Goal: Check status: Check status

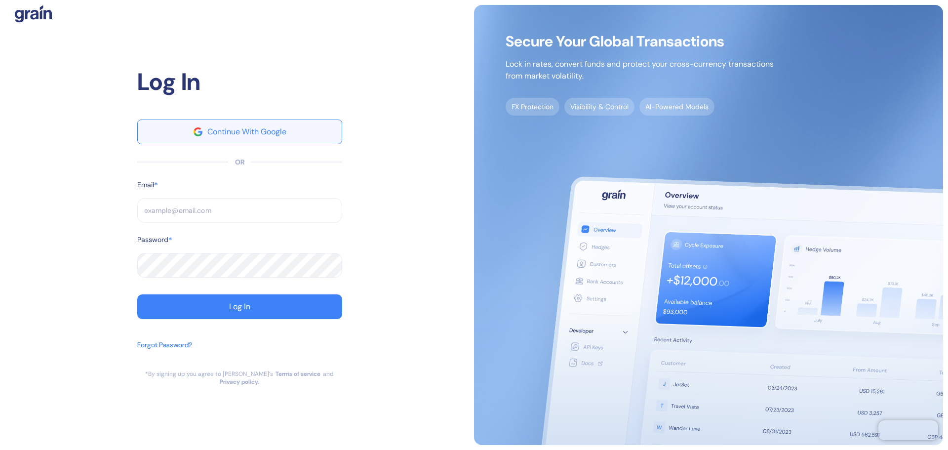
click at [258, 131] on div "Continue With Google" at bounding box center [246, 132] width 79 height 8
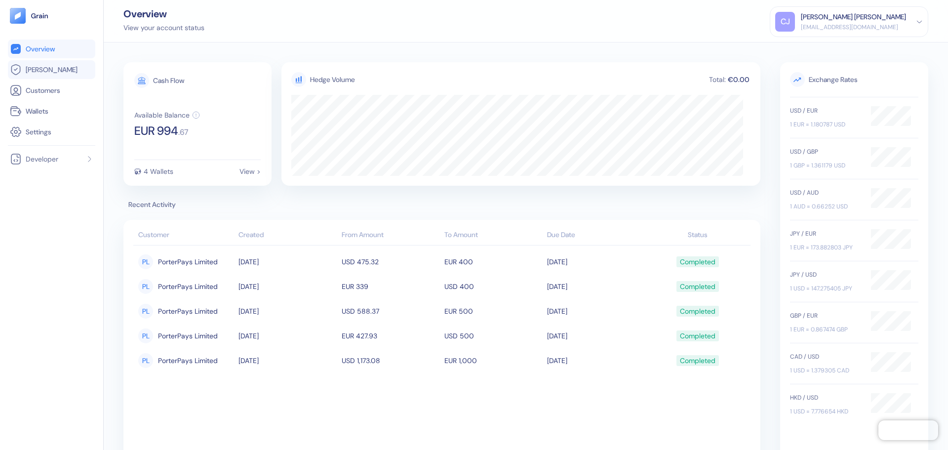
click at [57, 74] on link "[PERSON_NAME]" at bounding box center [51, 70] width 83 height 12
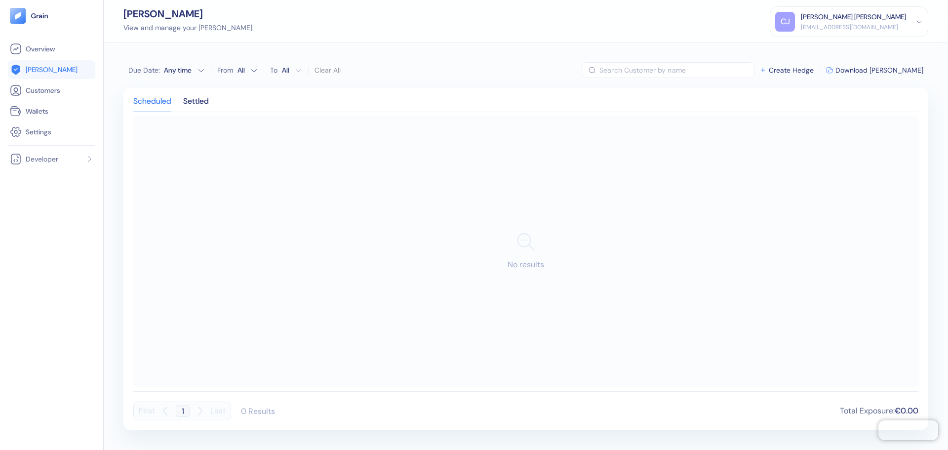
click at [192, 89] on div "Scheduled Settled No results First 1 Last 0 Results Total Exposure : €0.00" at bounding box center [525, 259] width 805 height 342
click at [192, 99] on div "Settled" at bounding box center [196, 105] width 26 height 14
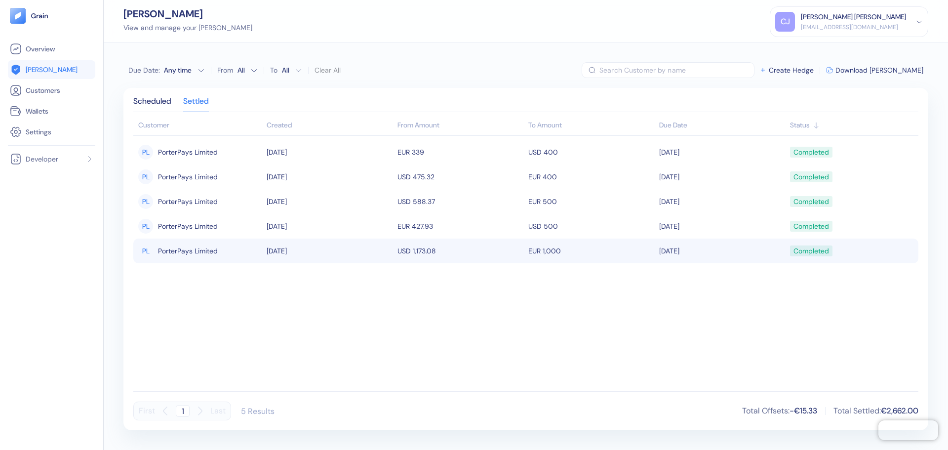
click at [268, 250] on td "[DATE]" at bounding box center [329, 251] width 131 height 25
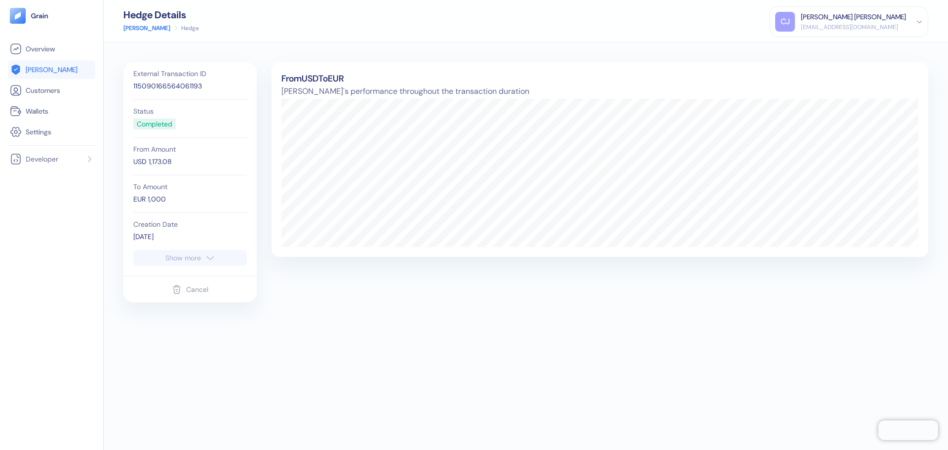
click at [191, 260] on div "Show more" at bounding box center [183, 257] width 36 height 7
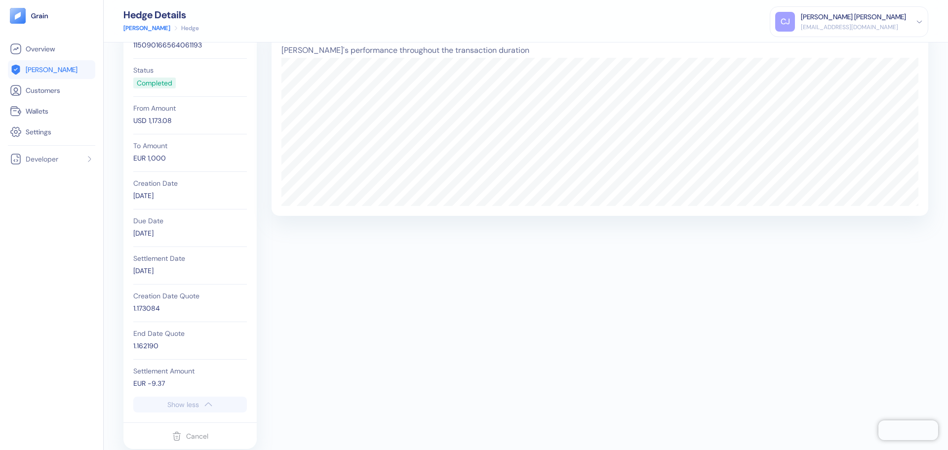
scroll to position [60, 0]
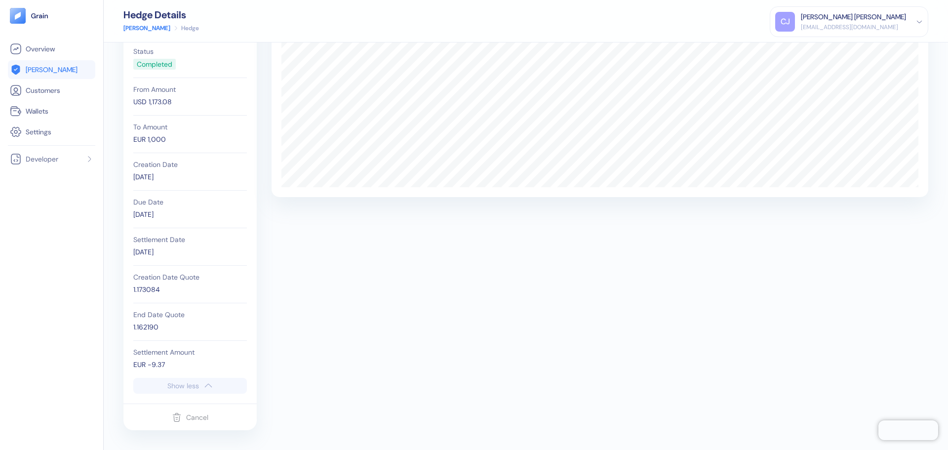
click at [140, 31] on link "[PERSON_NAME]" at bounding box center [146, 28] width 47 height 9
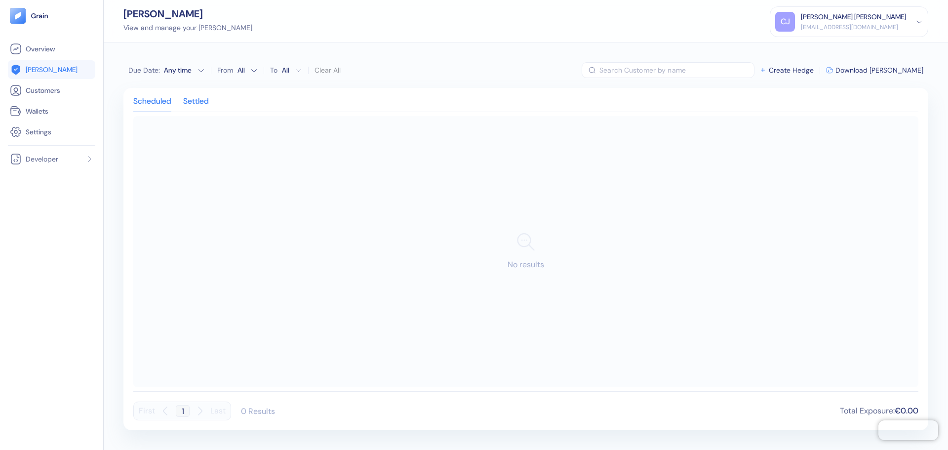
click at [198, 100] on div "Settled" at bounding box center [196, 105] width 26 height 14
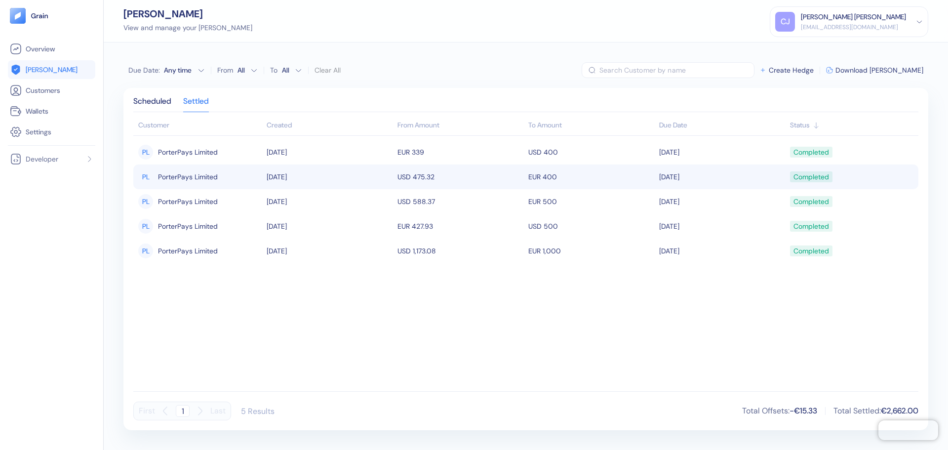
click at [261, 175] on td "PL PorterPays Limited" at bounding box center [198, 176] width 131 height 25
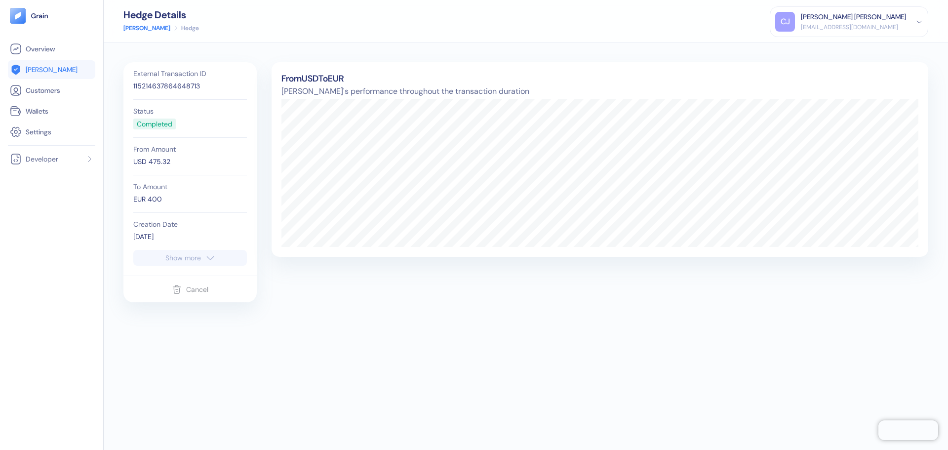
click at [181, 259] on div "Show more" at bounding box center [183, 257] width 36 height 7
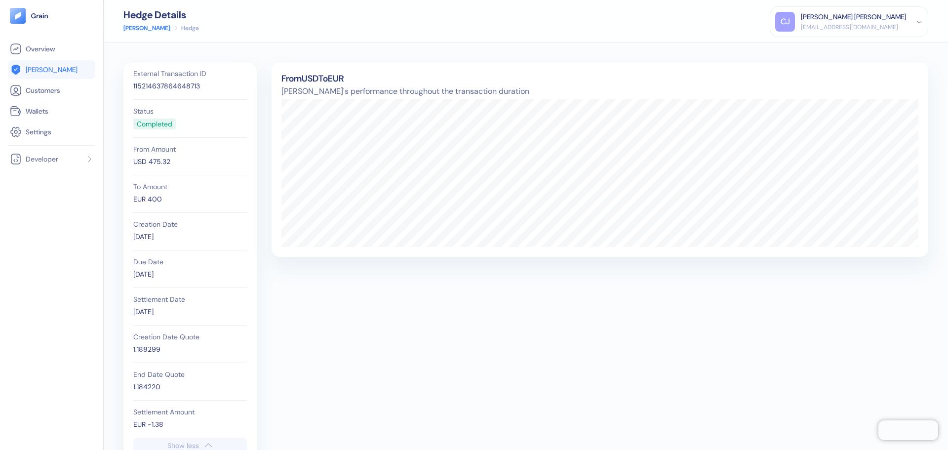
click at [126, 30] on link "[PERSON_NAME]" at bounding box center [146, 28] width 47 height 9
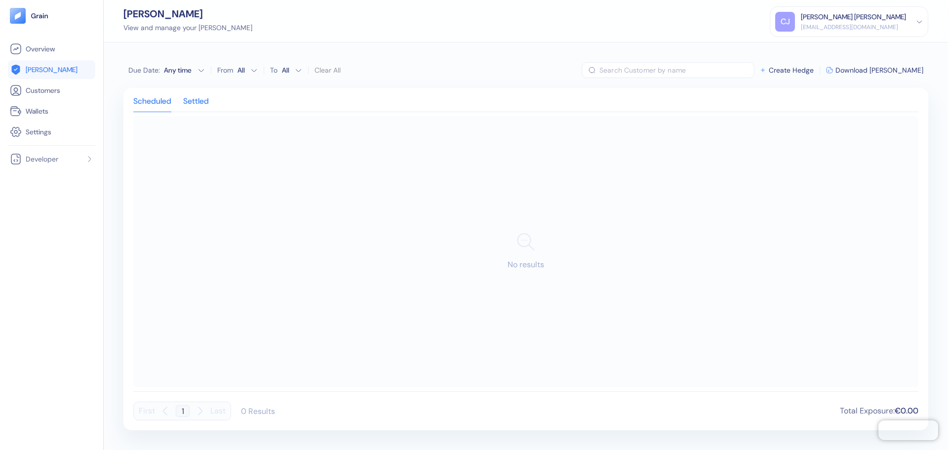
click at [191, 100] on div "Settled" at bounding box center [196, 105] width 26 height 14
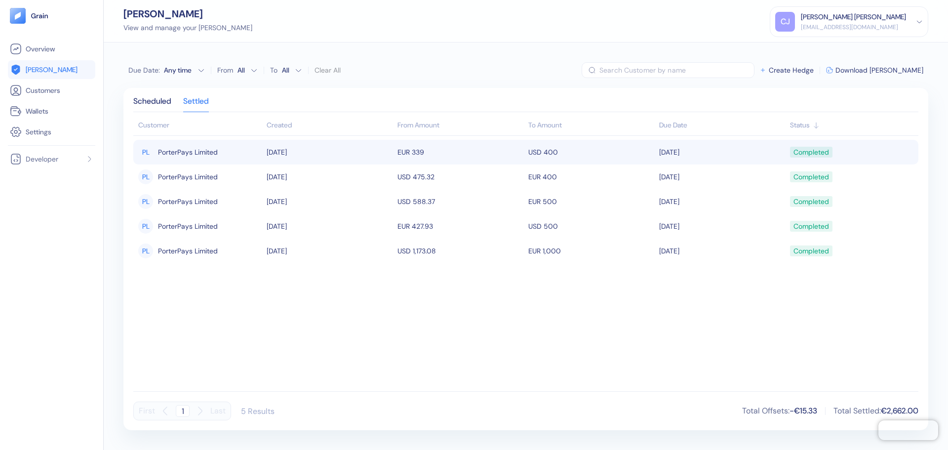
click at [249, 154] on div "PL PorterPays Limited" at bounding box center [199, 152] width 123 height 17
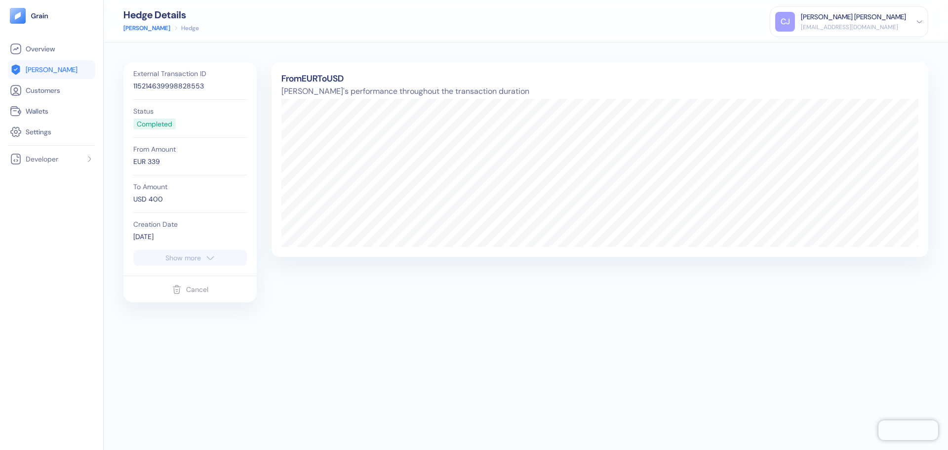
click at [190, 272] on div "External Transaction ID 115214639998828553 Status Completed From Amount EUR 339…" at bounding box center [189, 168] width 133 height 213
click at [188, 263] on button "Show more" at bounding box center [190, 258] width 114 height 16
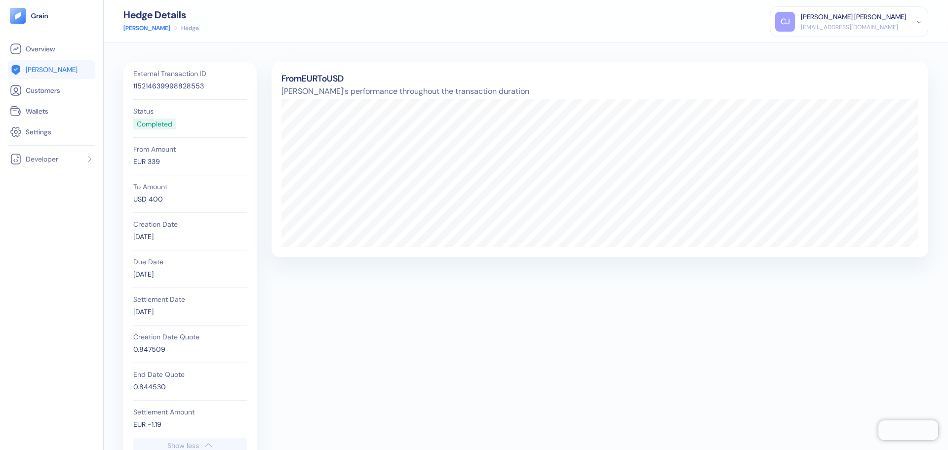
click at [129, 31] on link "[PERSON_NAME]" at bounding box center [146, 28] width 47 height 9
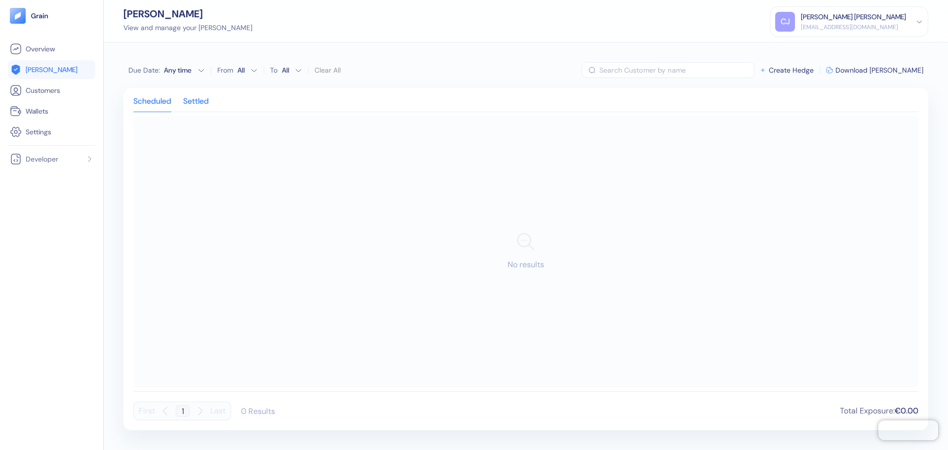
click at [203, 104] on div "Settled" at bounding box center [196, 105] width 26 height 14
